Goal: Task Accomplishment & Management: Use online tool/utility

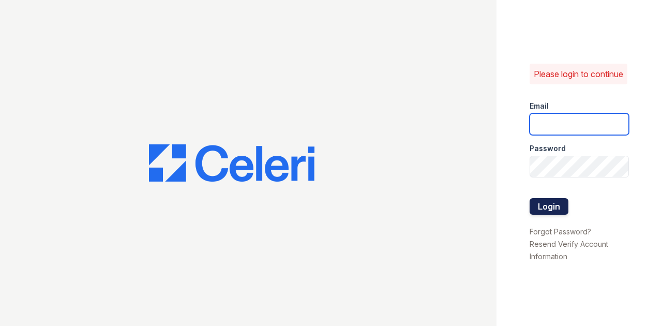
type input "[EMAIL_ADDRESS][DOMAIN_NAME]"
click at [546, 210] on button "Login" at bounding box center [548, 206] width 39 height 17
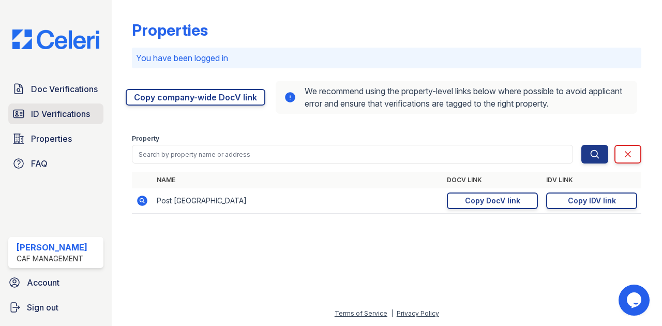
click at [29, 118] on link "ID Verifications" at bounding box center [55, 113] width 95 height 21
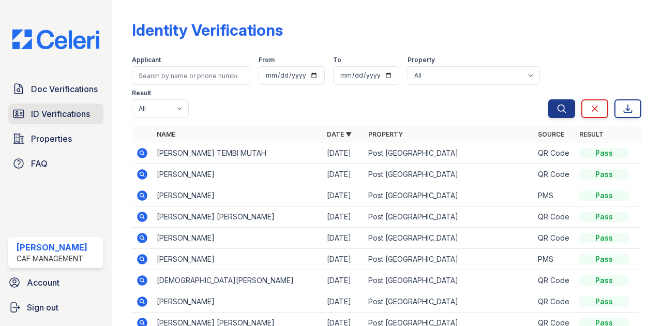
click at [55, 116] on span "ID Verifications" at bounding box center [60, 114] width 59 height 12
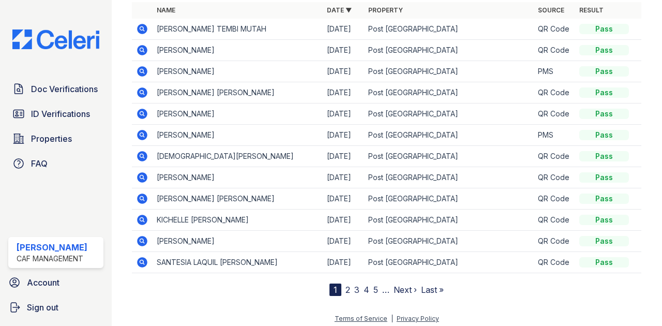
scroll to position [127, 0]
